Goal: Task Accomplishment & Management: Use online tool/utility

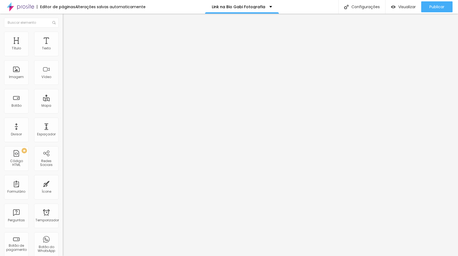
drag, startPoint x: 28, startPoint y: 62, endPoint x: 0, endPoint y: 60, distance: 28.4
click at [63, 60] on div "Texto Contato Alinhamento [GEOGRAPHIC_DATA] Link URL [URL][DOMAIN_NAME] Abrir e…" at bounding box center [94, 82] width 63 height 79
type input "O"
type input "P"
type input "ORÇAMENTO"
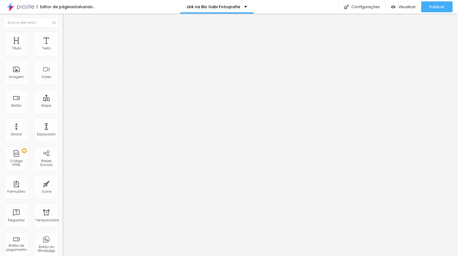
click at [63, 150] on div "Editar nulo Conteúdo Estilo Avançado Texto ORÇAMENTO Alinhamento [GEOGRAPHIC_DA…" at bounding box center [94, 135] width 63 height 242
drag, startPoint x: 7, startPoint y: 114, endPoint x: 49, endPoint y: 117, distance: 42.7
click at [63, 112] on input "[URL][DOMAIN_NAME]" at bounding box center [95, 109] width 65 height 5
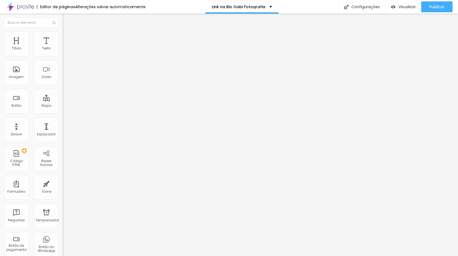
scroll to position [0, 0]
paste input "[URL][DOMAIN_NAME]"
type input "[URL][DOMAIN_NAME]"
click at [63, 167] on div "Editar nulo Conteúdo Estilo Avançado Texto ENSAIOS RECENTES Alinhamento Tamanho…" at bounding box center [94, 135] width 63 height 242
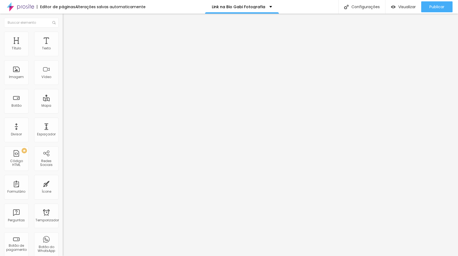
click at [63, 167] on div "Editar nulo Conteúdo Estilo Avançado Texto ENSAIOS RECENTES Alinhamento Tamanho…" at bounding box center [94, 135] width 63 height 242
click at [63, 149] on div "Editar nulo Conteúdo Estilo Avançado Texto LISTA VIP Alinhamento Tamanho Grande…" at bounding box center [94, 135] width 63 height 242
click at [439, 9] on font "Publicar" at bounding box center [436, 6] width 15 height 5
drag, startPoint x: 35, startPoint y: 114, endPoint x: 0, endPoint y: 112, distance: 34.7
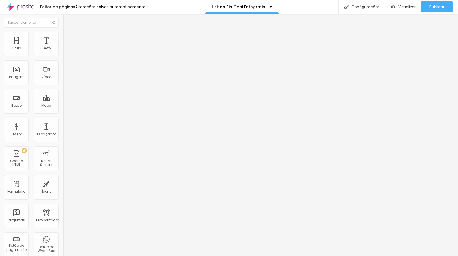
click at [63, 112] on div "Texto LISTA VIP Alinhamento [GEOGRAPHIC_DATA] Link URL https:// Abrir em uma no…" at bounding box center [94, 82] width 63 height 79
paste input "[DOMAIN_NAME][URL]"
type input "[URL][DOMAIN_NAME]"
click at [429, 8] on font "Publicar" at bounding box center [436, 6] width 15 height 5
click at [411, 7] on font "Visualizar" at bounding box center [406, 6] width 17 height 5
